Goal: Transaction & Acquisition: Purchase product/service

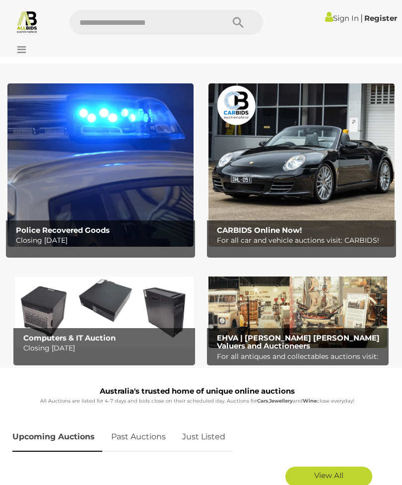
scroll to position [51, 0]
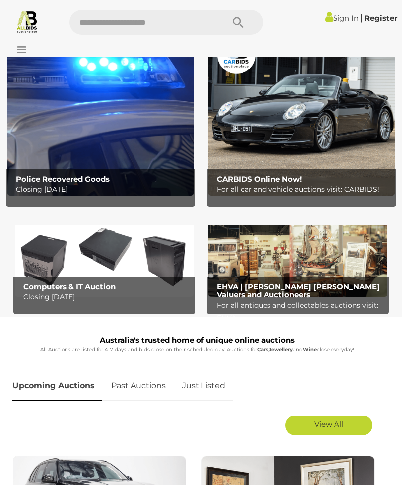
click at [63, 183] on b "Police Recovered Goods" at bounding box center [63, 178] width 94 height 9
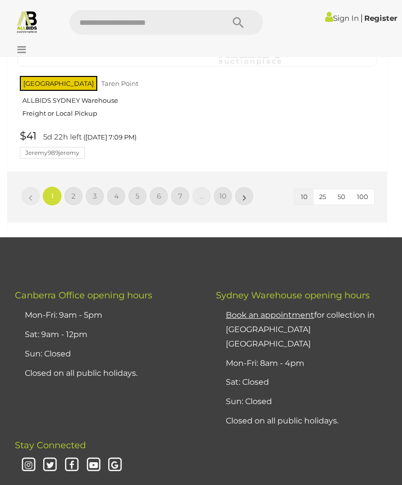
click at [73, 186] on link "2" at bounding box center [74, 196] width 20 height 20
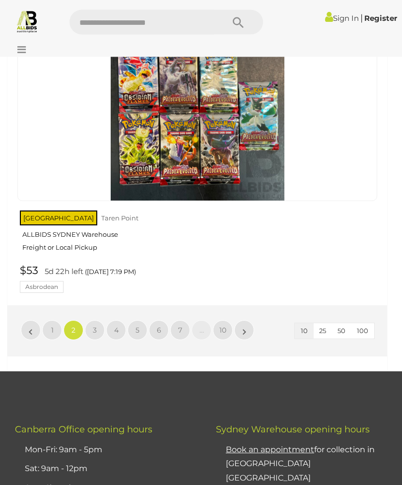
scroll to position [3218, 0]
click at [94, 326] on span "3" at bounding box center [95, 330] width 4 height 9
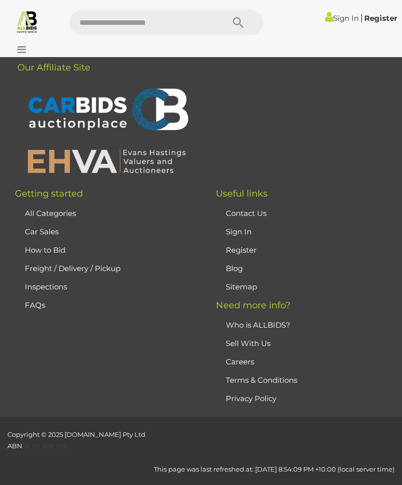
scroll to position [158, 0]
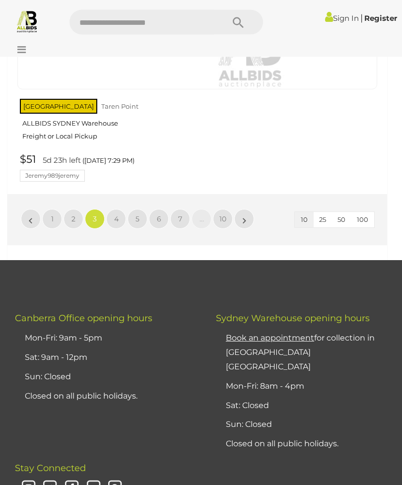
scroll to position [3358, 0]
click at [120, 209] on link "4" at bounding box center [116, 219] width 20 height 20
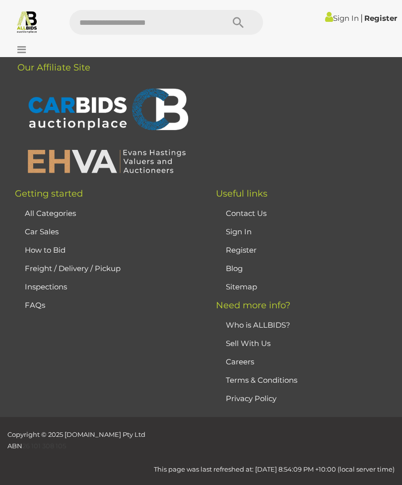
scroll to position [158, 0]
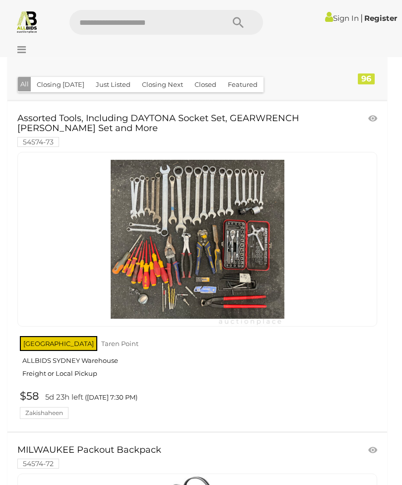
click at [77, 262] on div at bounding box center [197, 239] width 360 height 175
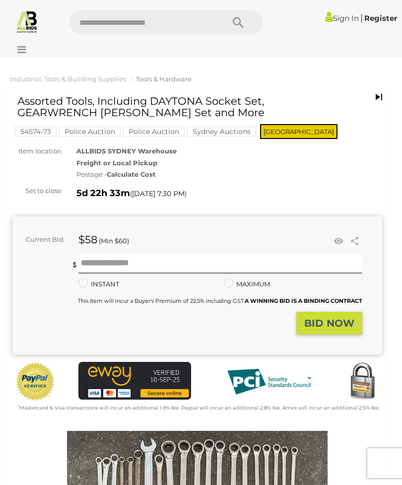
click at [78, 229] on div "Current Bid $58 (Min $60) $58 Share" at bounding box center [197, 285] width 370 height 138
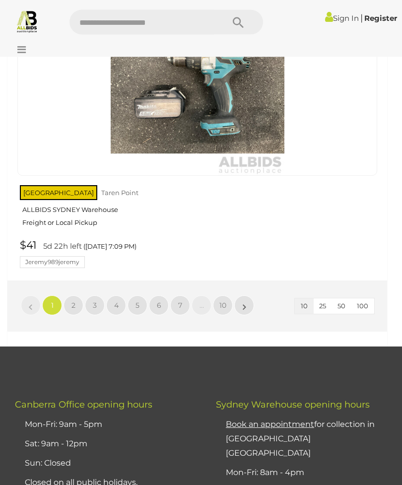
scroll to position [3280, 0]
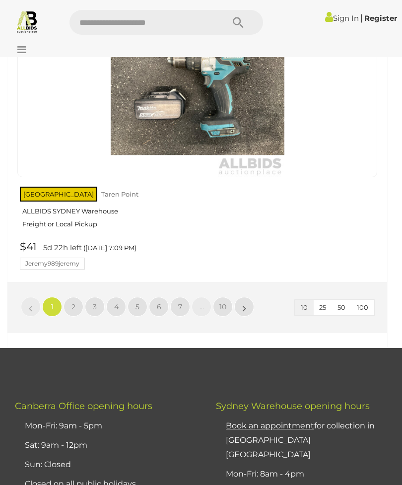
click at [171, 297] on link "7" at bounding box center [180, 307] width 20 height 20
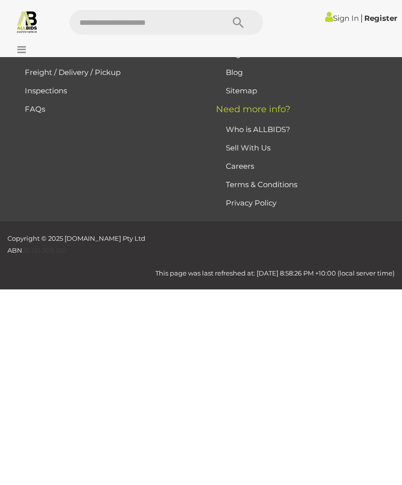
scroll to position [158, 0]
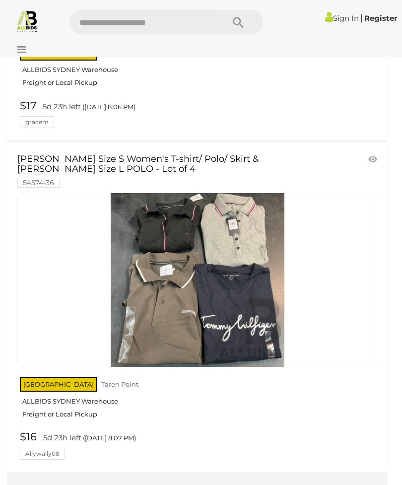
scroll to position [3051, 0]
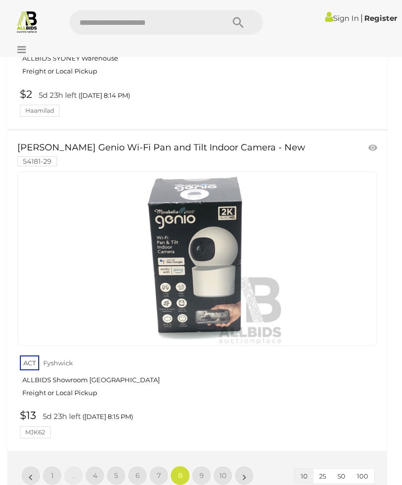
scroll to position [3070, 0]
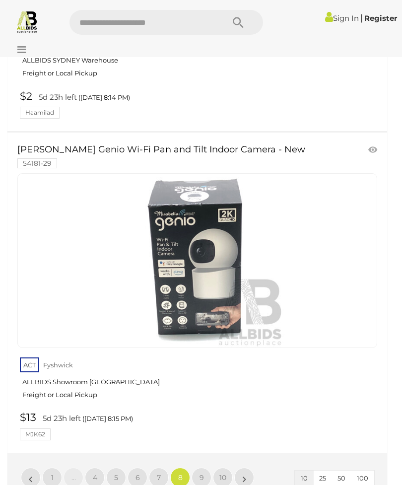
click at [199, 468] on link "9" at bounding box center [202, 478] width 20 height 20
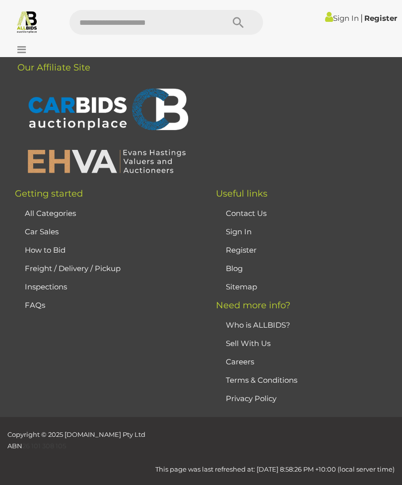
scroll to position [158, 0]
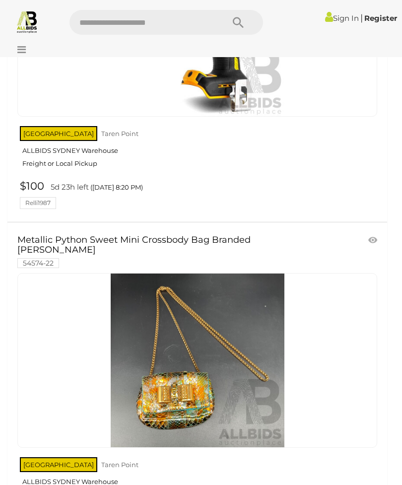
scroll to position [2334, 0]
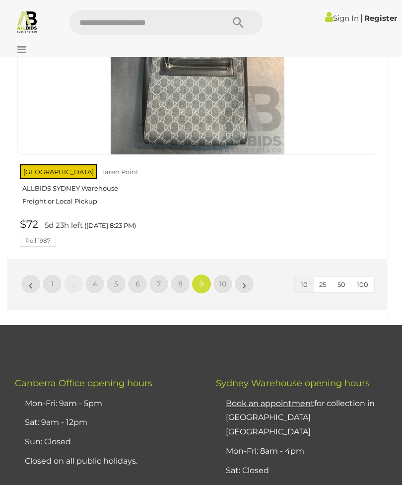
click at [219, 280] on span "10" at bounding box center [222, 284] width 7 height 9
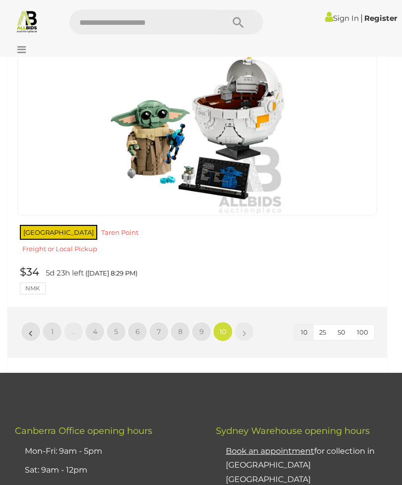
scroll to position [1891, 0]
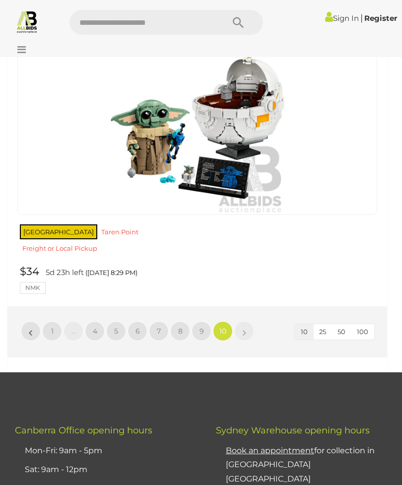
click at [131, 321] on link "6" at bounding box center [138, 331] width 20 height 20
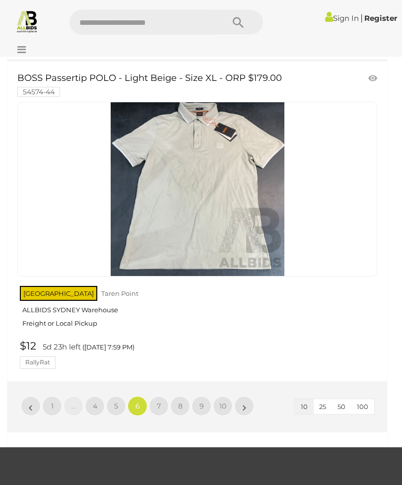
scroll to position [3112, 0]
click at [111, 396] on link "5" at bounding box center [116, 406] width 20 height 20
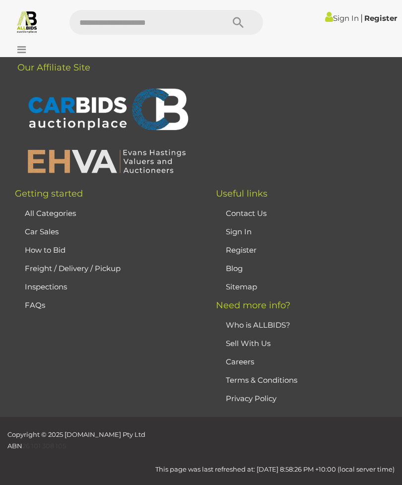
scroll to position [158, 0]
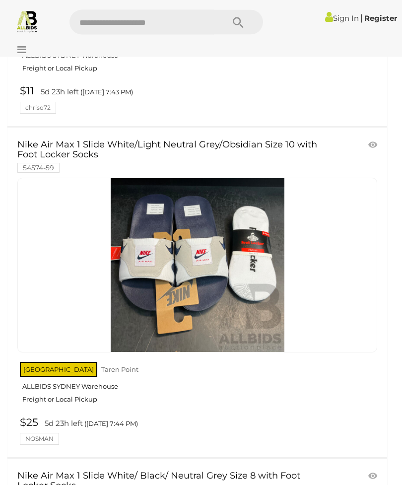
scroll to position [1429, 0]
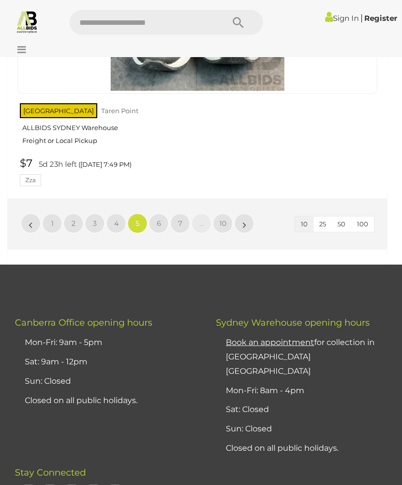
click at [113, 216] on link "4" at bounding box center [116, 224] width 20 height 20
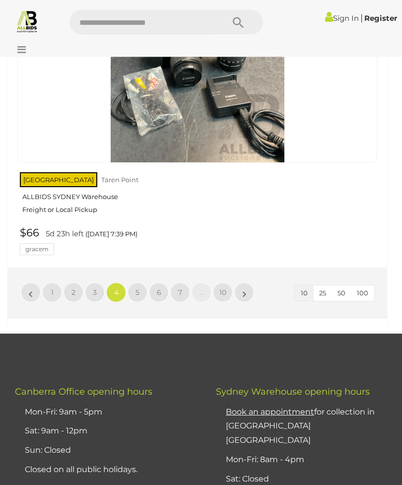
scroll to position [3235, 0]
click at [91, 284] on link "3" at bounding box center [95, 293] width 20 height 20
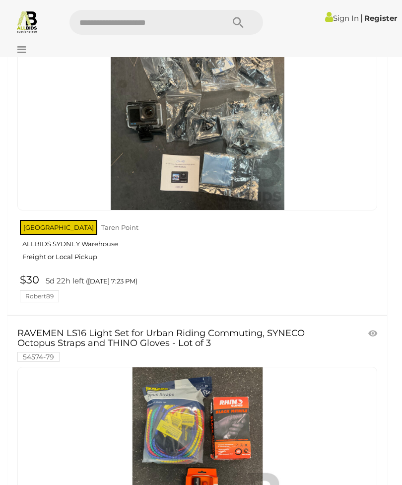
scroll to position [190, 0]
